Goal: Task Accomplishment & Management: Manage account settings

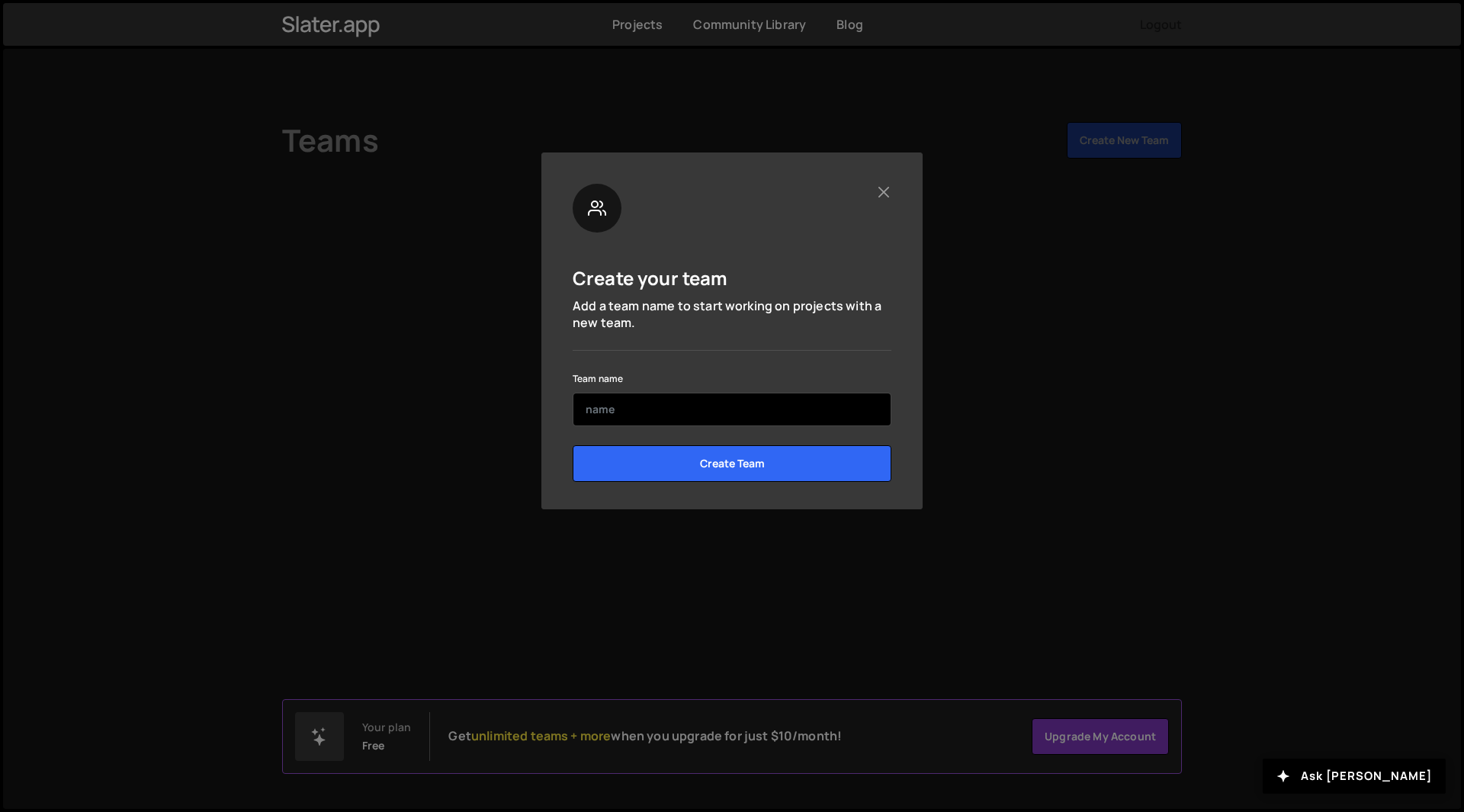
click at [658, 411] on input "text" at bounding box center [732, 409] width 319 height 34
type input "website desgin"
click at [573, 446] on input "Create Team" at bounding box center [732, 464] width 319 height 36
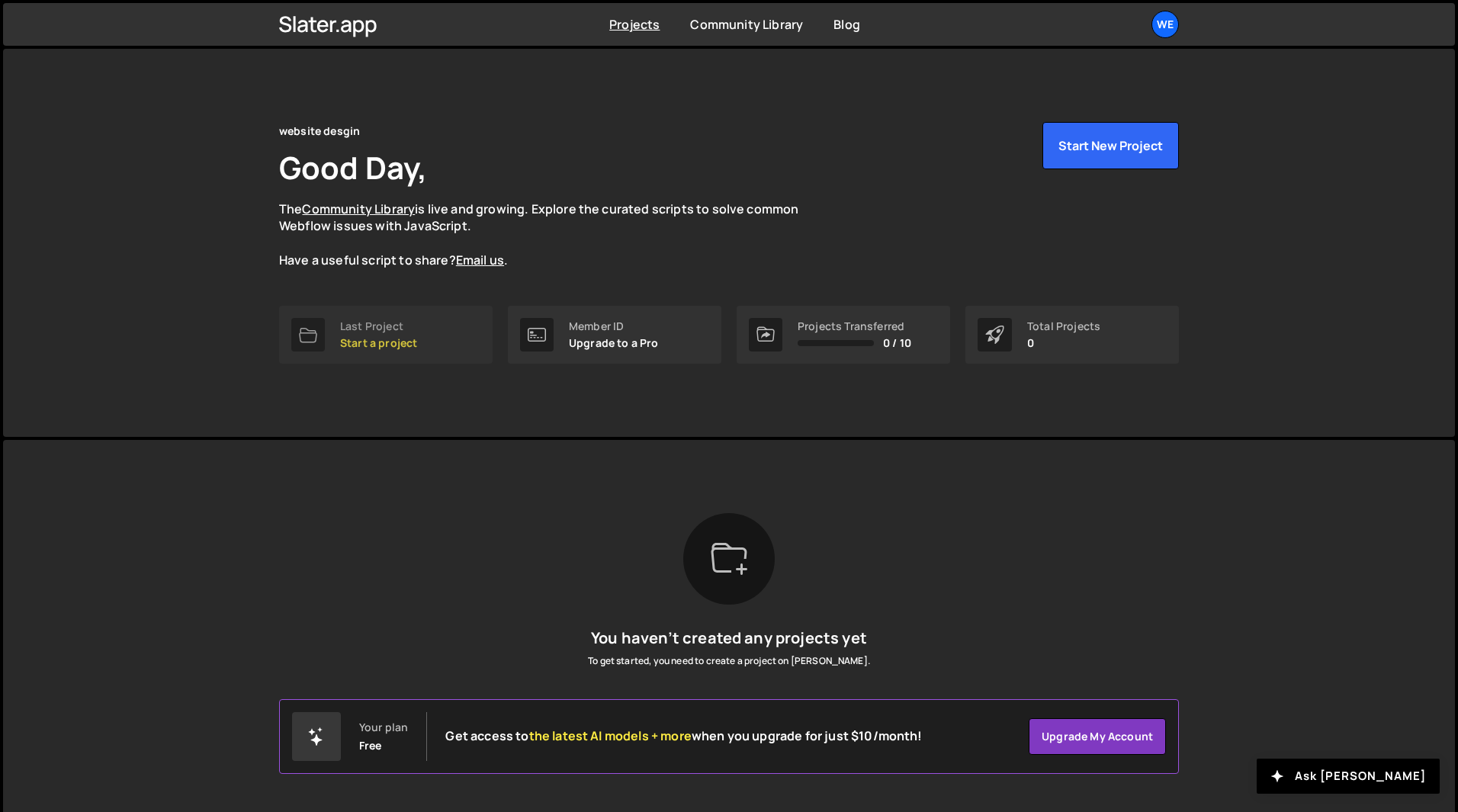
click at [393, 325] on div "Last Project" at bounding box center [379, 327] width 77 height 12
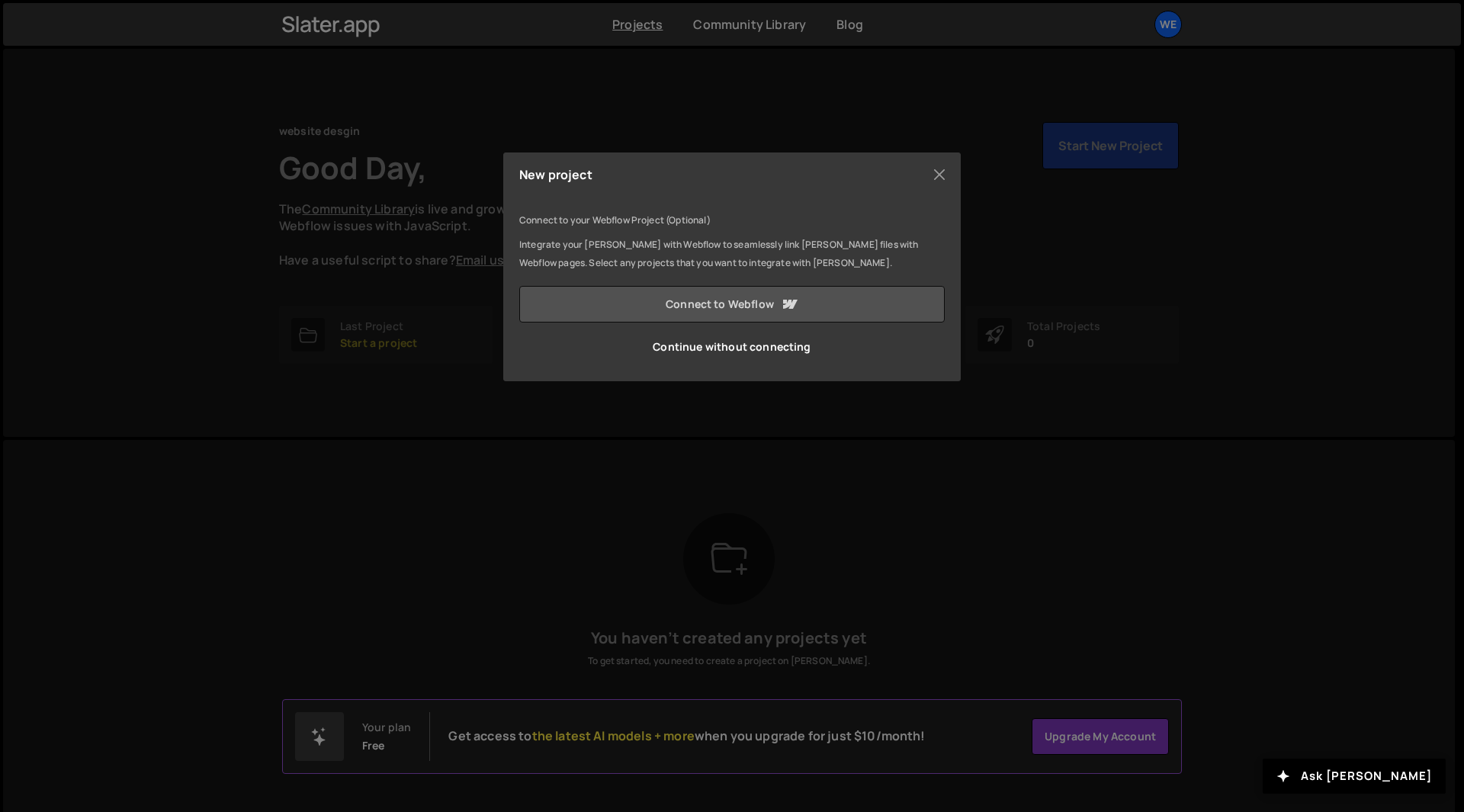
click at [744, 306] on link "Connect to Webflow" at bounding box center [732, 304] width 426 height 36
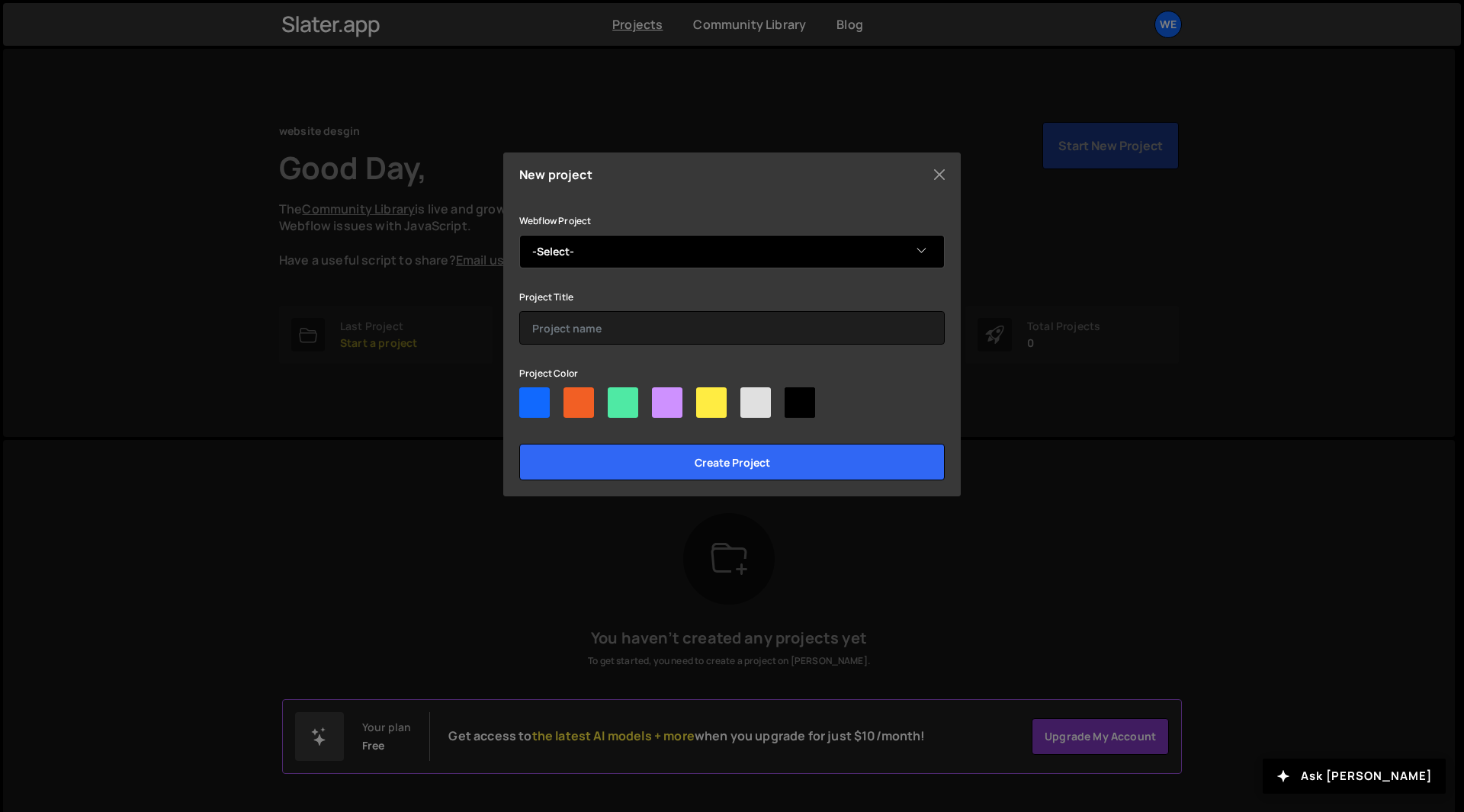
click at [700, 258] on select "-Select- Design Agency" at bounding box center [732, 251] width 426 height 34
select select "688644e86f6e0e5669c72aa9"
click at [520, 234] on select "-Select- Design Agency" at bounding box center [732, 251] width 426 height 34
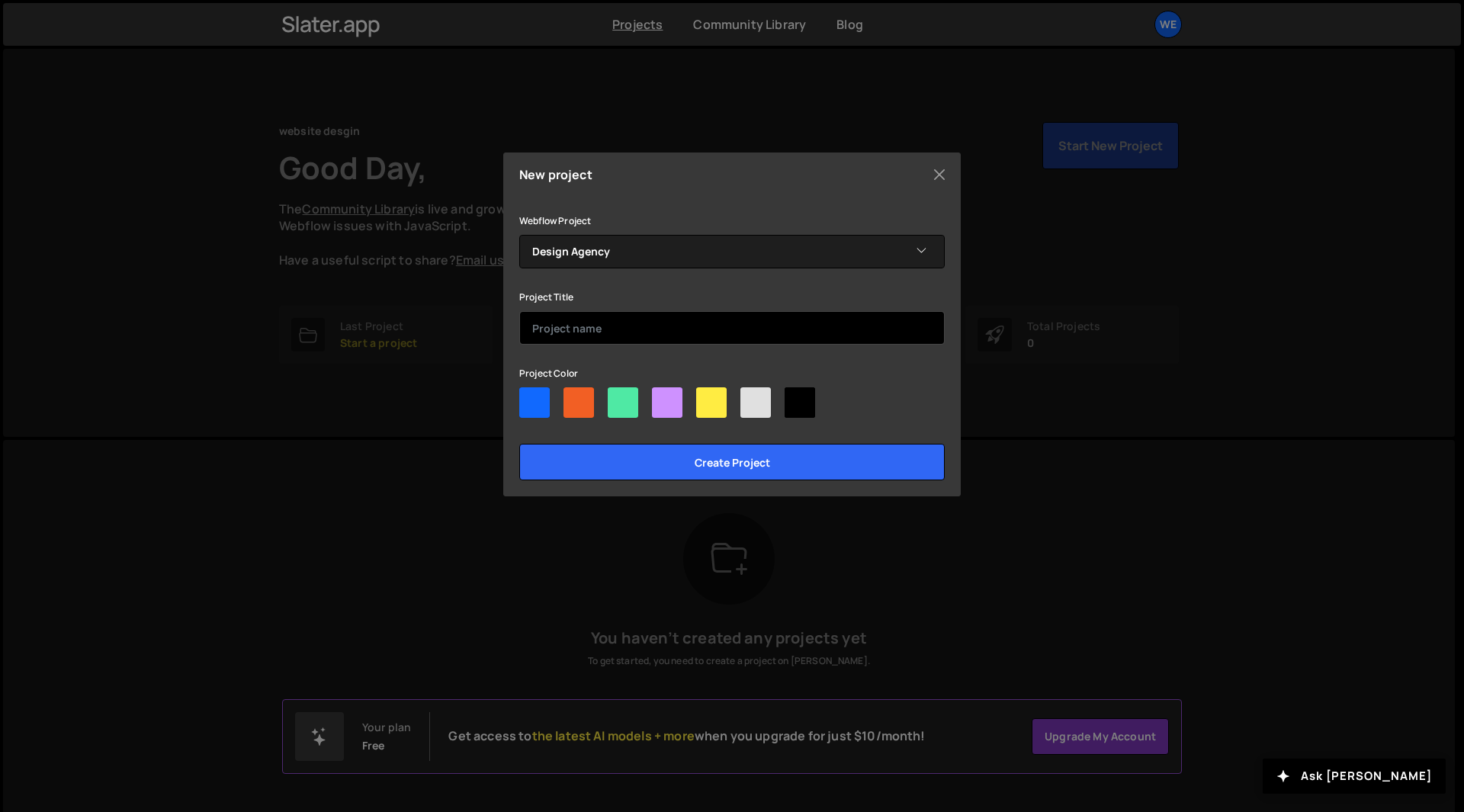
click at [648, 328] on input "text" at bounding box center [732, 327] width 426 height 34
type input "w"
type input "website design"
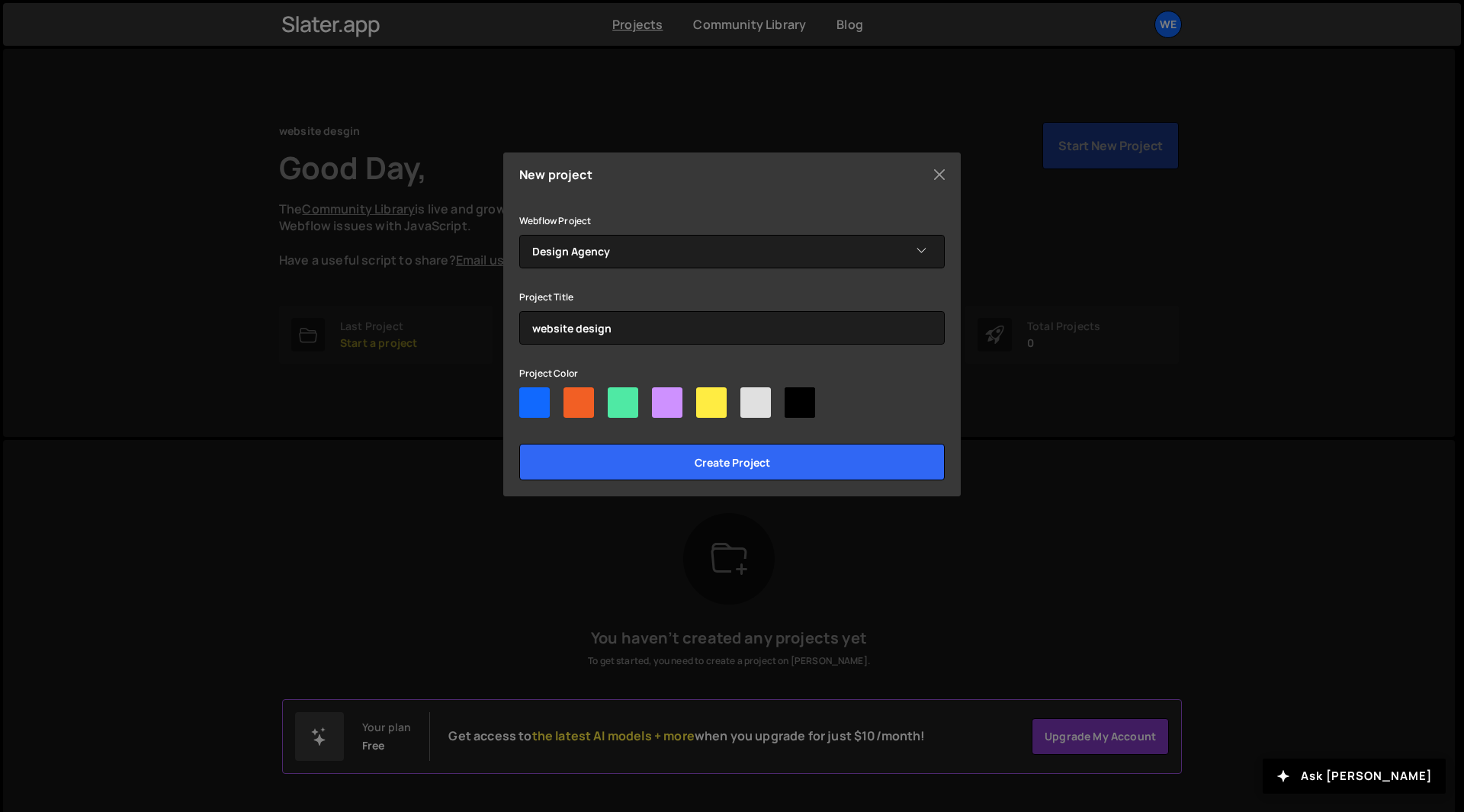
click at [762, 410] on div at bounding box center [755, 402] width 30 height 30
click at [751, 397] on input"] "radio" at bounding box center [745, 392] width 10 height 10
radio input"] "true"
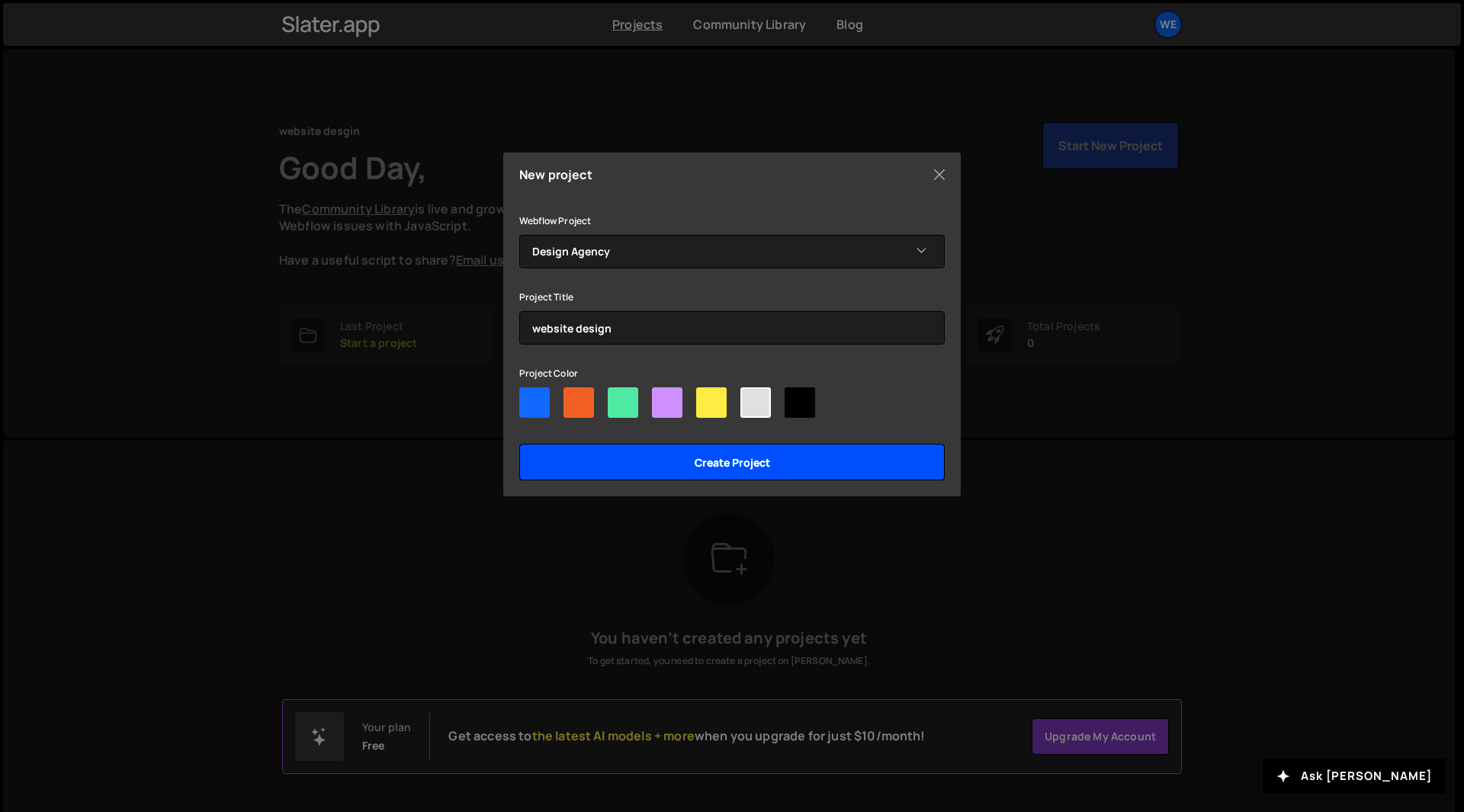
click at [739, 466] on input "Create project" at bounding box center [732, 462] width 426 height 36
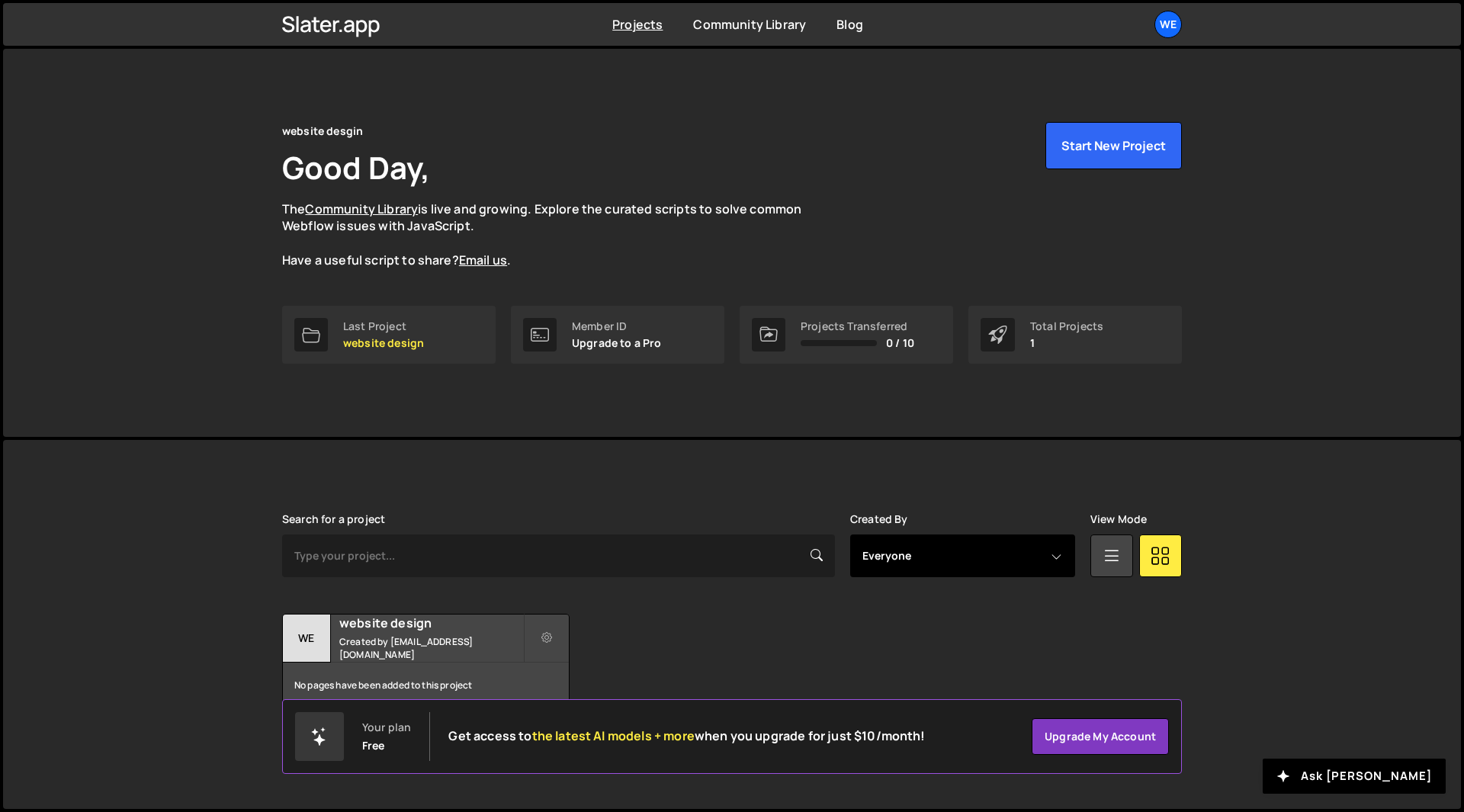
click at [951, 571] on select "Everyone navzkha@gmail.com" at bounding box center [963, 555] width 225 height 43
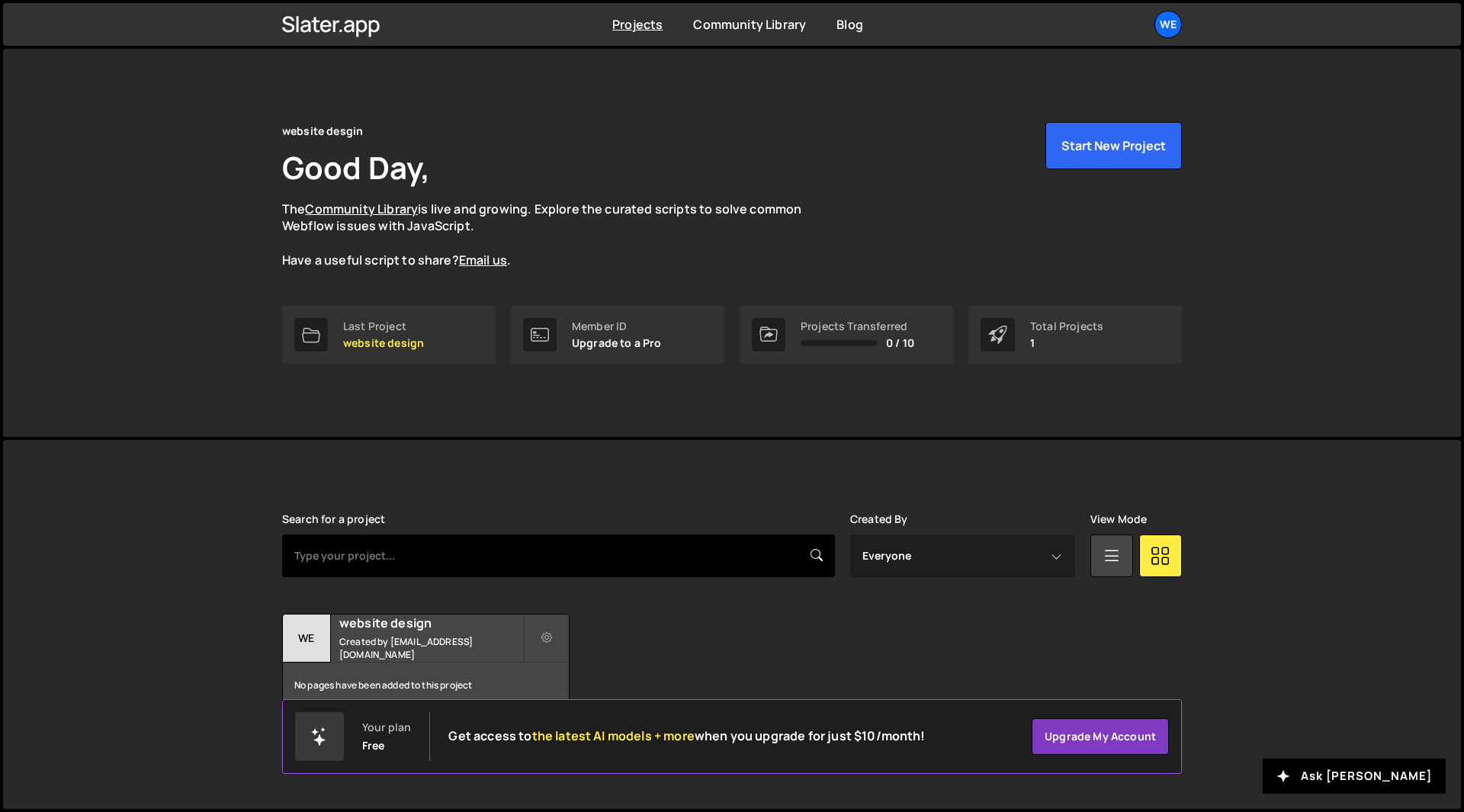
click at [559, 568] on input "text" at bounding box center [559, 555] width 553 height 43
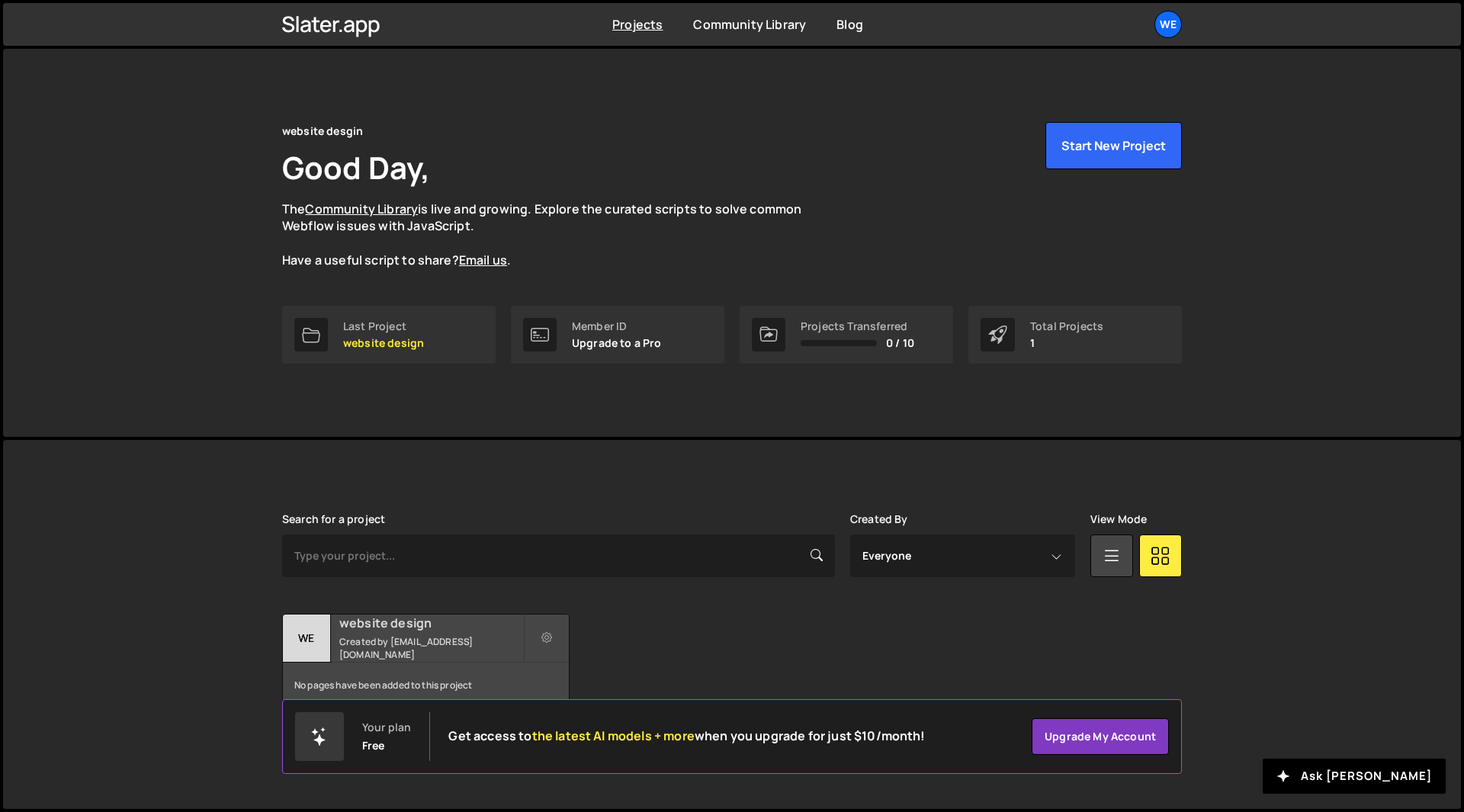
click at [422, 631] on h2 "website design" at bounding box center [432, 623] width 184 height 17
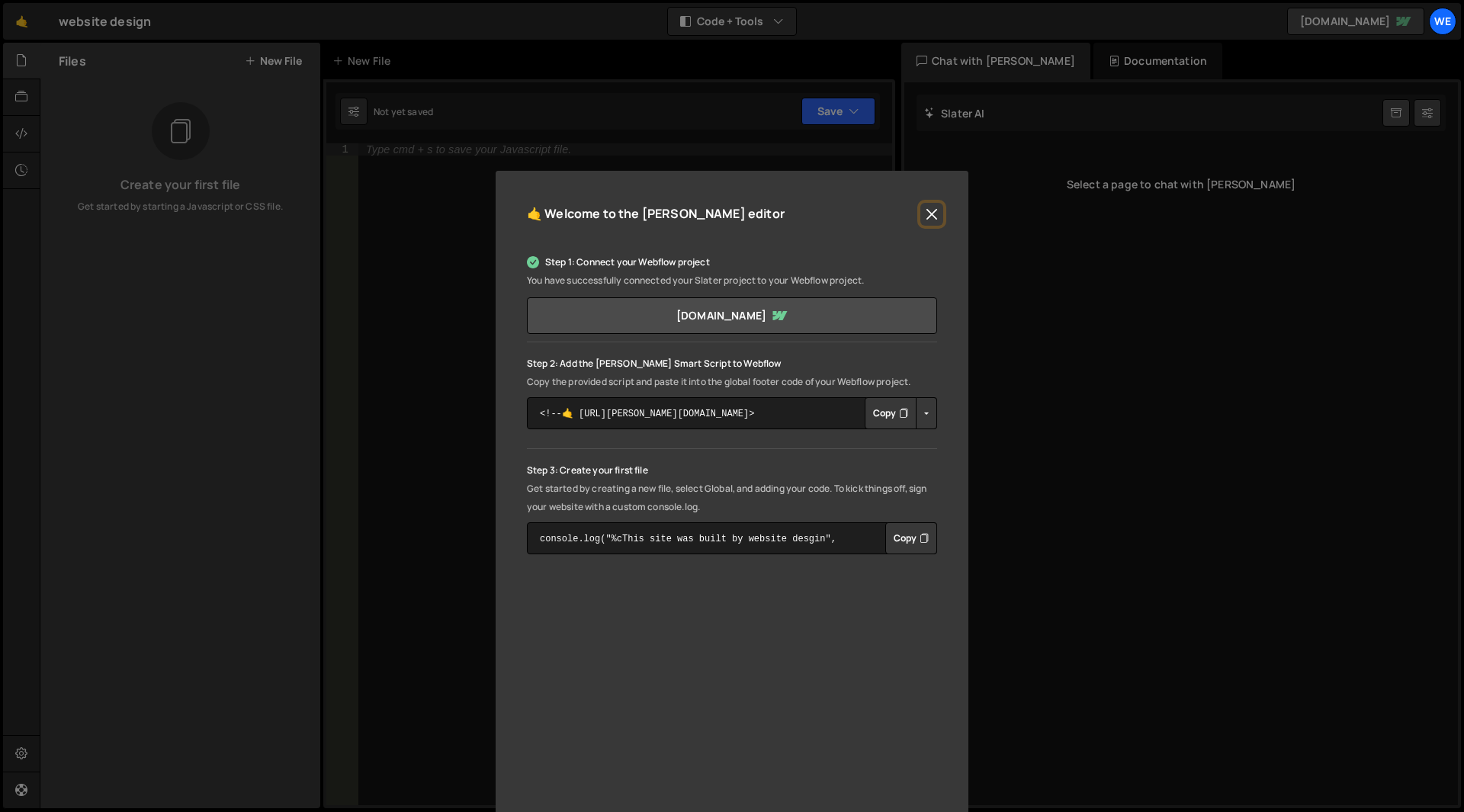
click at [931, 221] on button "Close" at bounding box center [932, 215] width 23 height 23
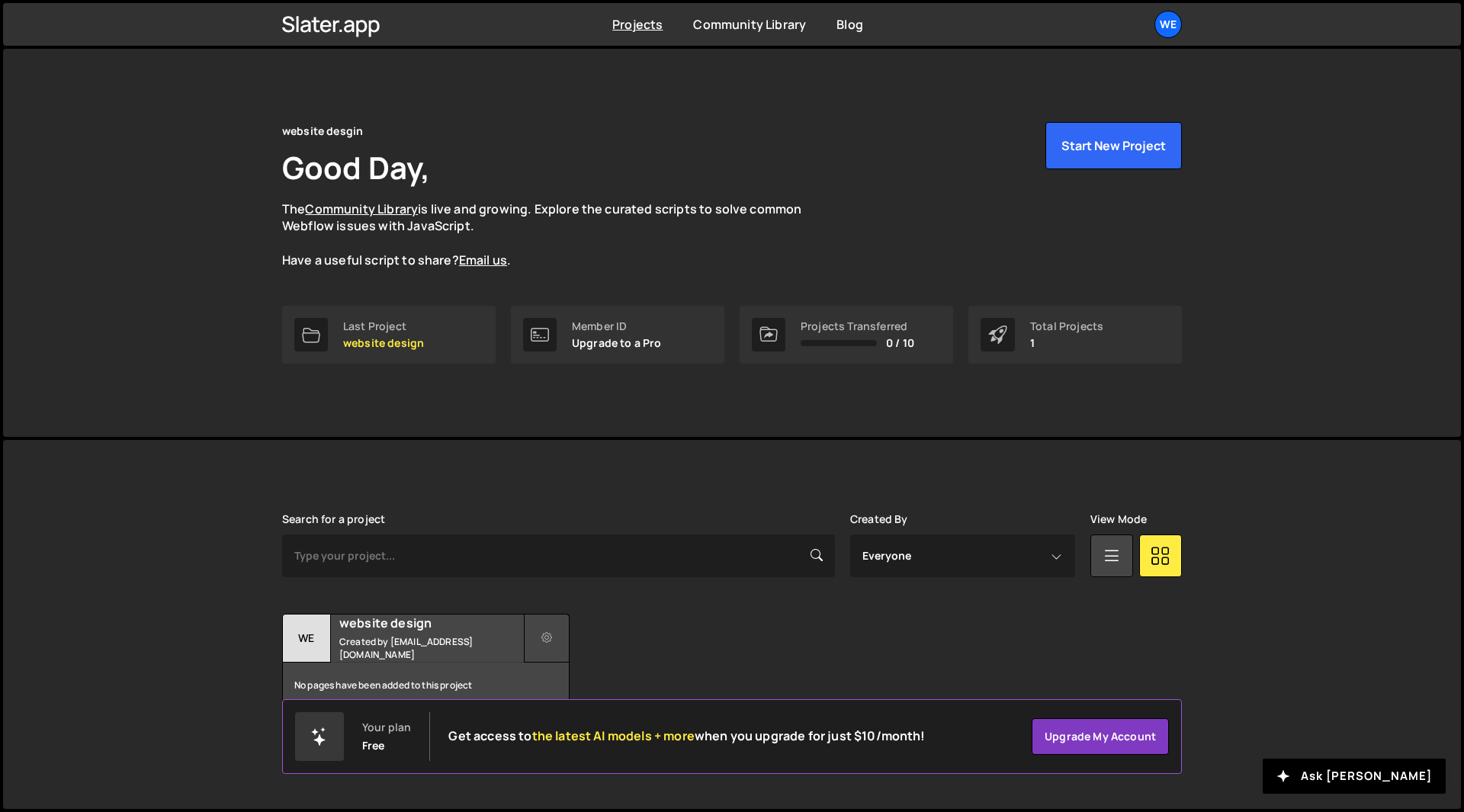
click at [548, 640] on icon at bounding box center [547, 638] width 10 height 16
click at [609, 716] on link "Delete Project" at bounding box center [615, 724] width 182 height 24
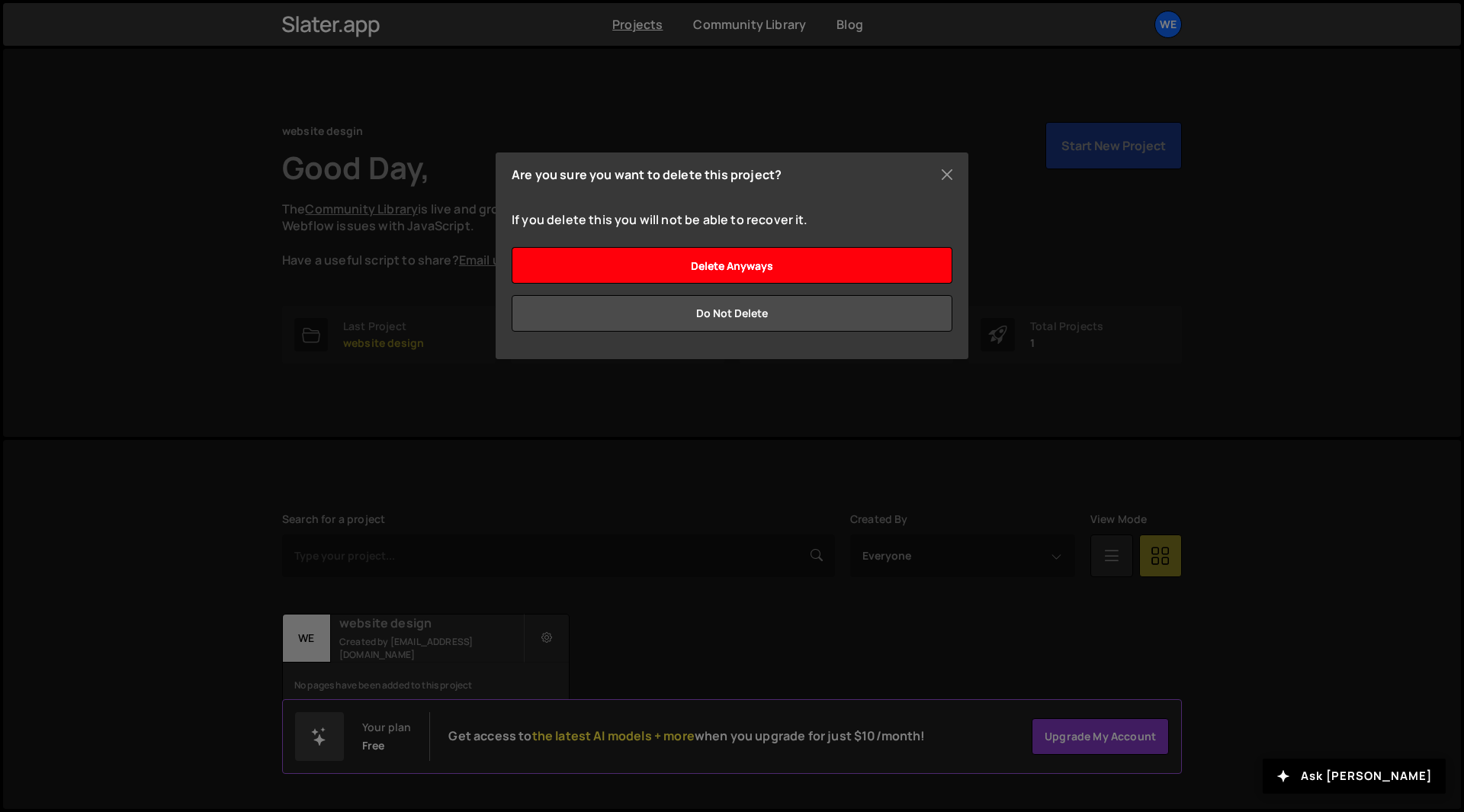
click at [777, 263] on input "Delete anyways" at bounding box center [732, 265] width 441 height 36
